Goal: Information Seeking & Learning: Learn about a topic

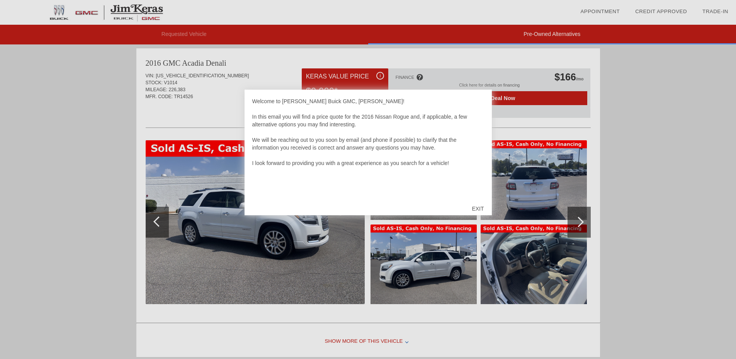
click at [480, 207] on div "EXIT" at bounding box center [477, 208] width 27 height 23
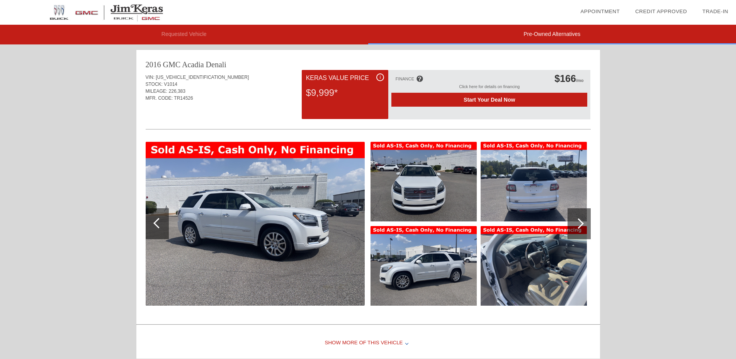
scroll to position [651, 0]
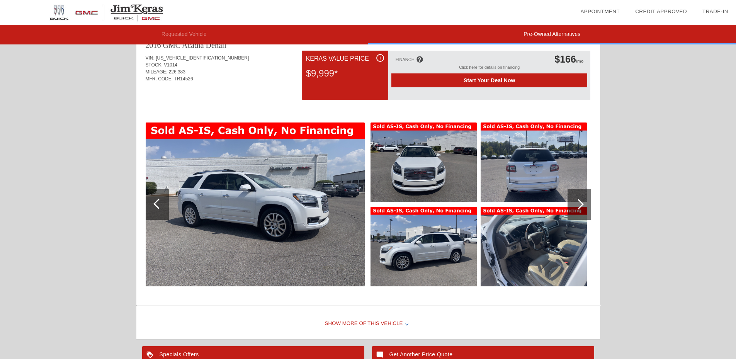
click at [584, 201] on div at bounding box center [578, 204] width 23 height 31
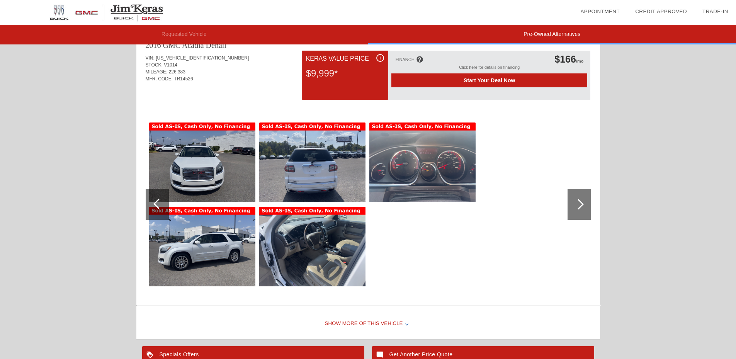
click at [584, 201] on div at bounding box center [578, 204] width 23 height 31
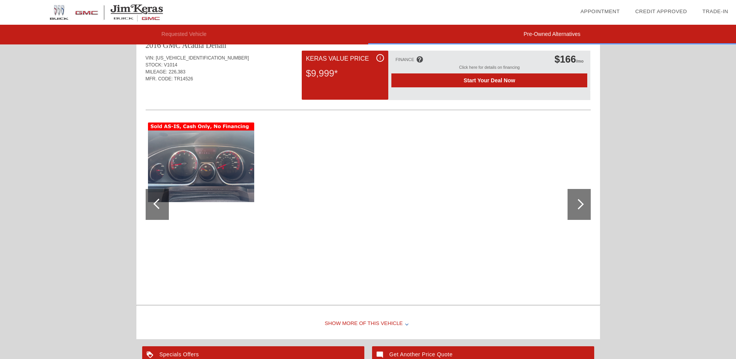
click at [584, 201] on div at bounding box center [578, 204] width 23 height 31
click at [161, 209] on div at bounding box center [157, 204] width 23 height 31
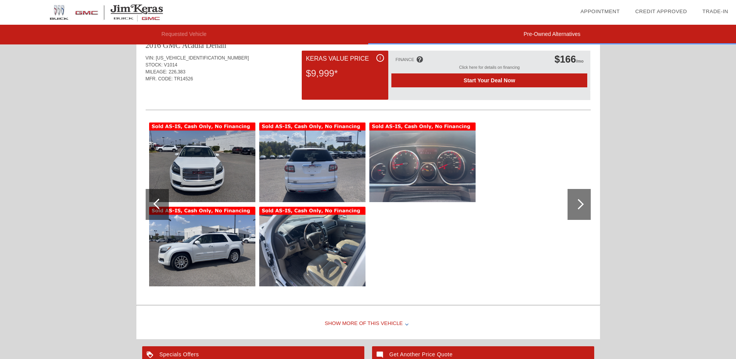
click at [161, 209] on div at bounding box center [157, 204] width 23 height 31
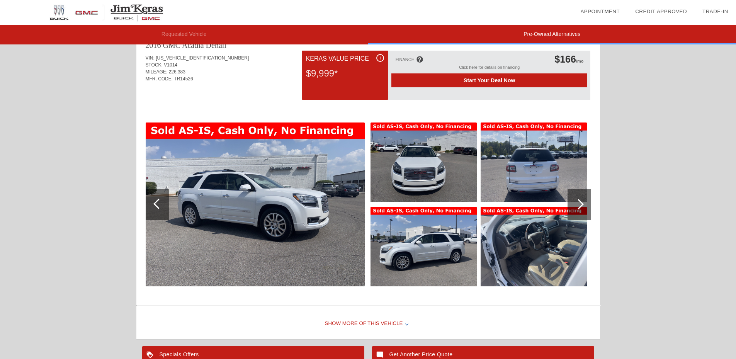
click at [406, 172] on img at bounding box center [423, 162] width 106 height 80
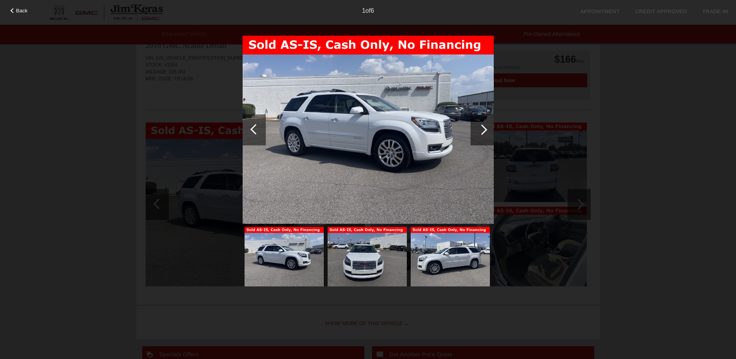
click at [481, 129] on div at bounding box center [482, 129] width 10 height 10
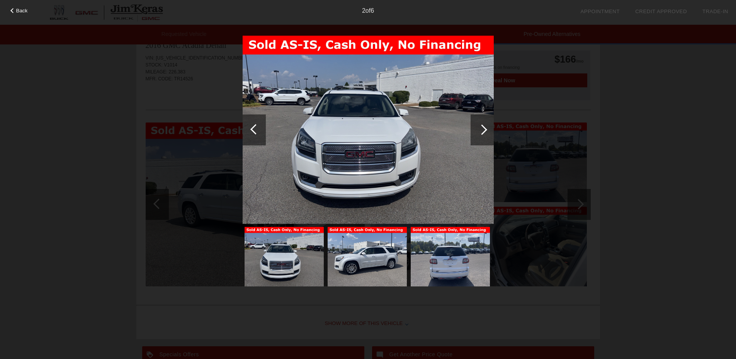
click at [481, 129] on div at bounding box center [482, 129] width 10 height 10
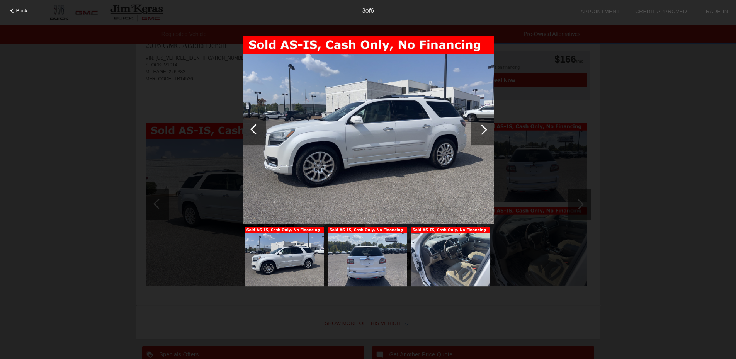
click at [481, 129] on div at bounding box center [482, 129] width 10 height 10
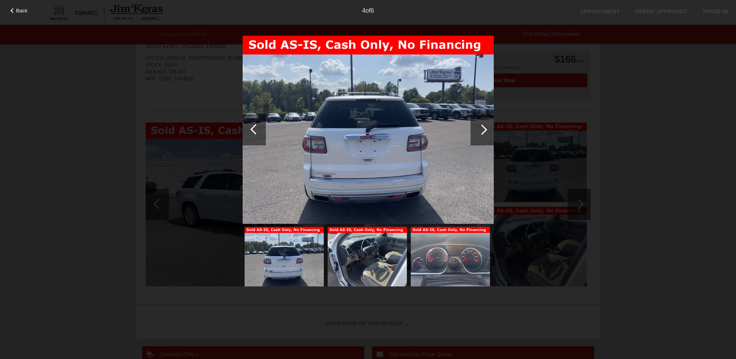
click at [481, 129] on div at bounding box center [482, 129] width 10 height 10
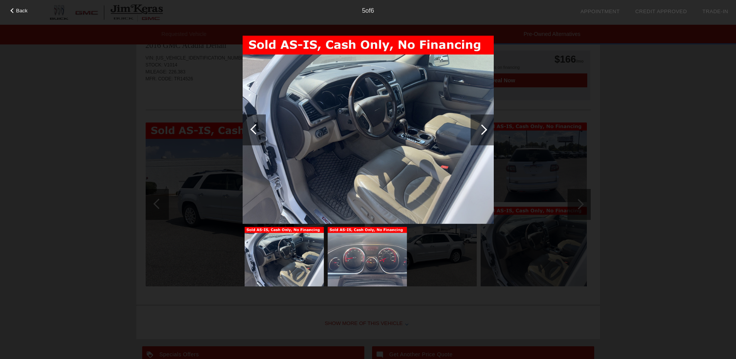
click at [481, 129] on div at bounding box center [482, 129] width 10 height 10
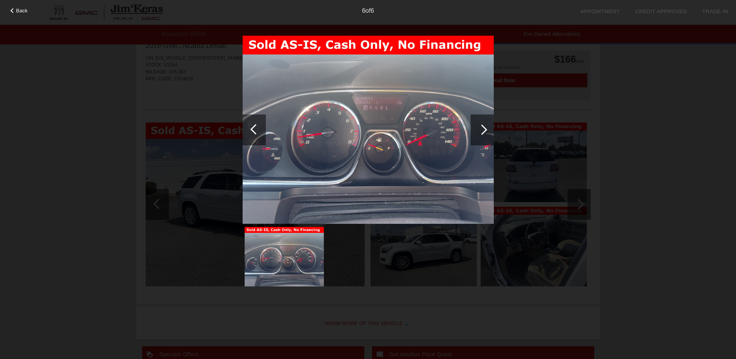
click at [481, 129] on div at bounding box center [482, 129] width 10 height 10
click at [256, 135] on div at bounding box center [254, 129] width 23 height 31
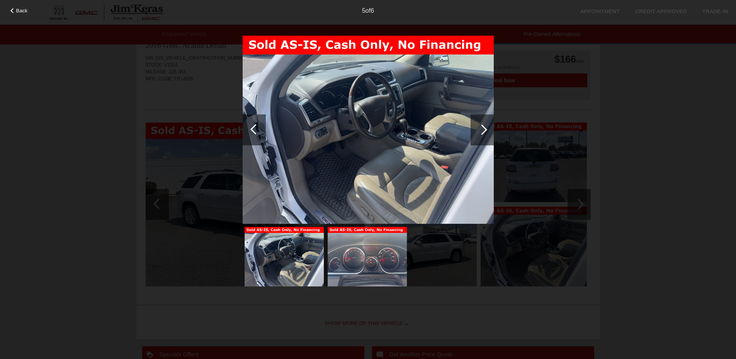
click at [256, 135] on div at bounding box center [254, 129] width 23 height 31
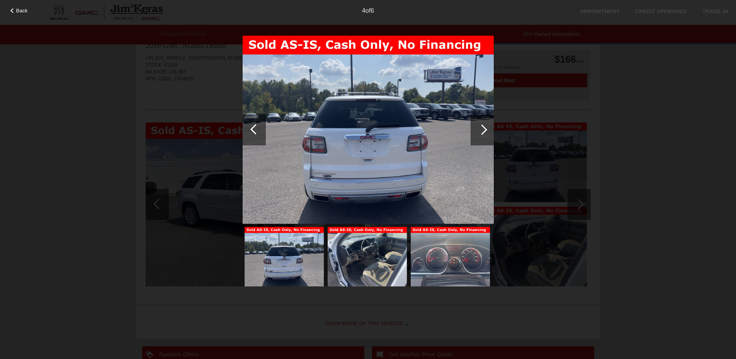
click at [256, 135] on div at bounding box center [254, 129] width 23 height 31
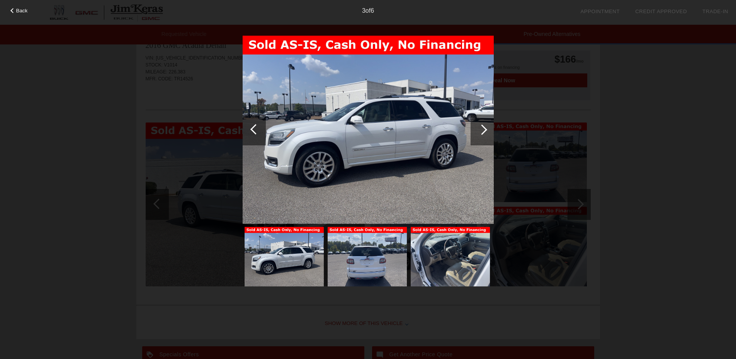
click at [256, 135] on div at bounding box center [254, 129] width 23 height 31
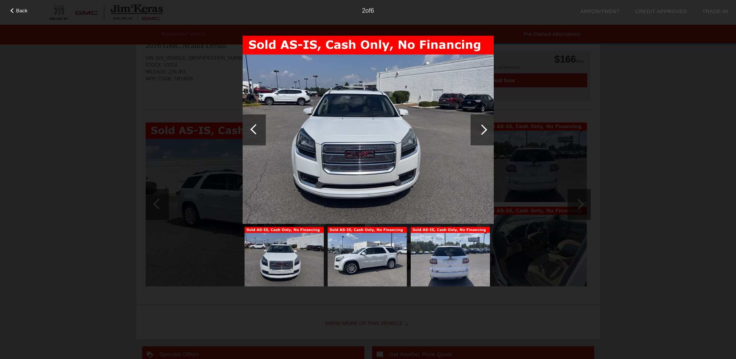
click at [256, 135] on div at bounding box center [254, 129] width 23 height 31
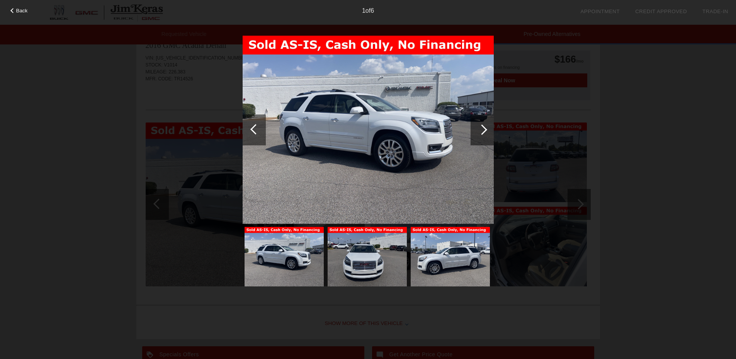
click at [256, 135] on div at bounding box center [254, 129] width 23 height 31
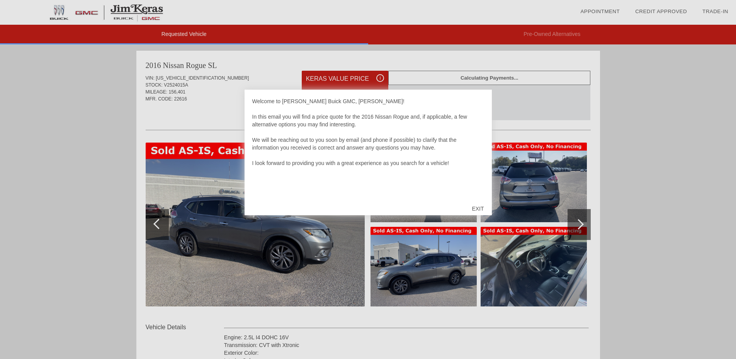
click at [480, 211] on div "EXIT" at bounding box center [477, 208] width 27 height 23
